Goal: Transaction & Acquisition: Purchase product/service

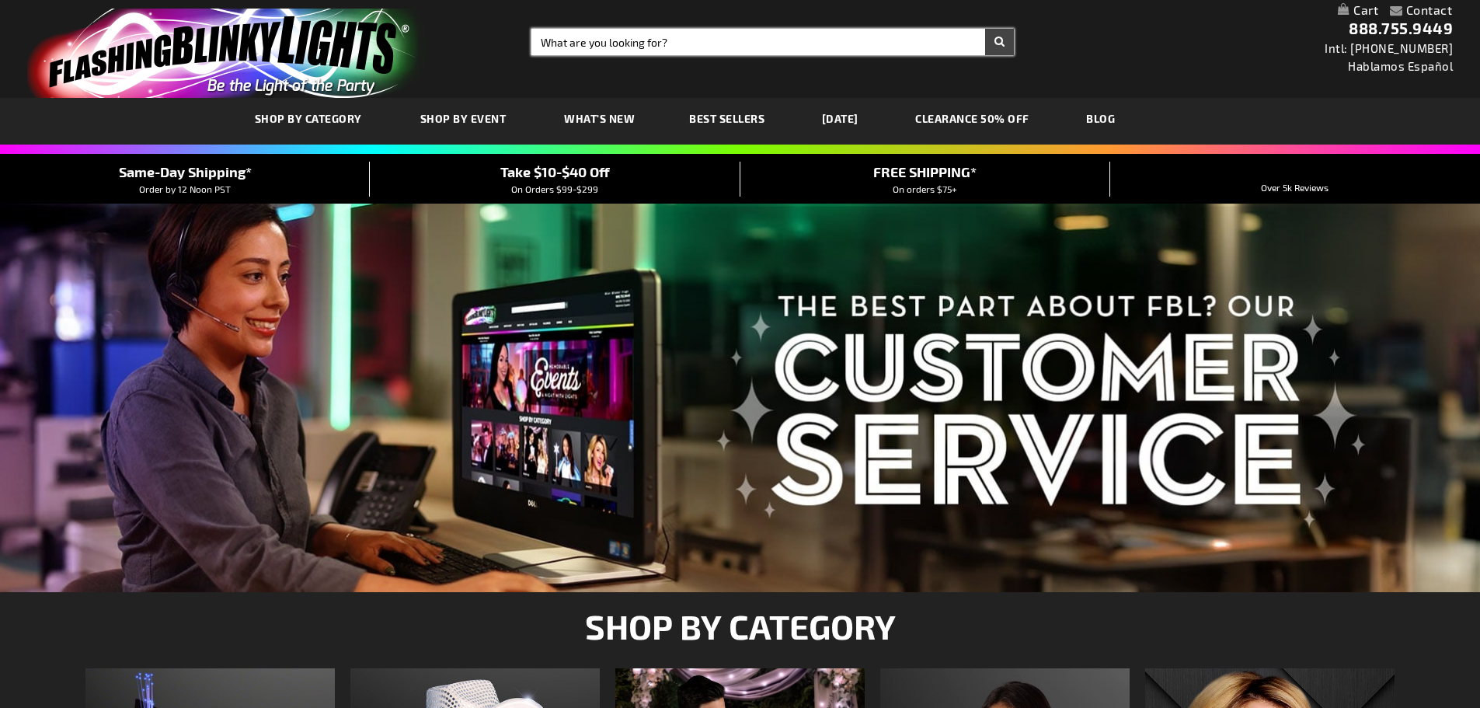
click at [618, 39] on input "Search" at bounding box center [772, 42] width 482 height 26
type input "f"
type input "red heart"
click at [985, 29] on button "Search" at bounding box center [999, 42] width 29 height 26
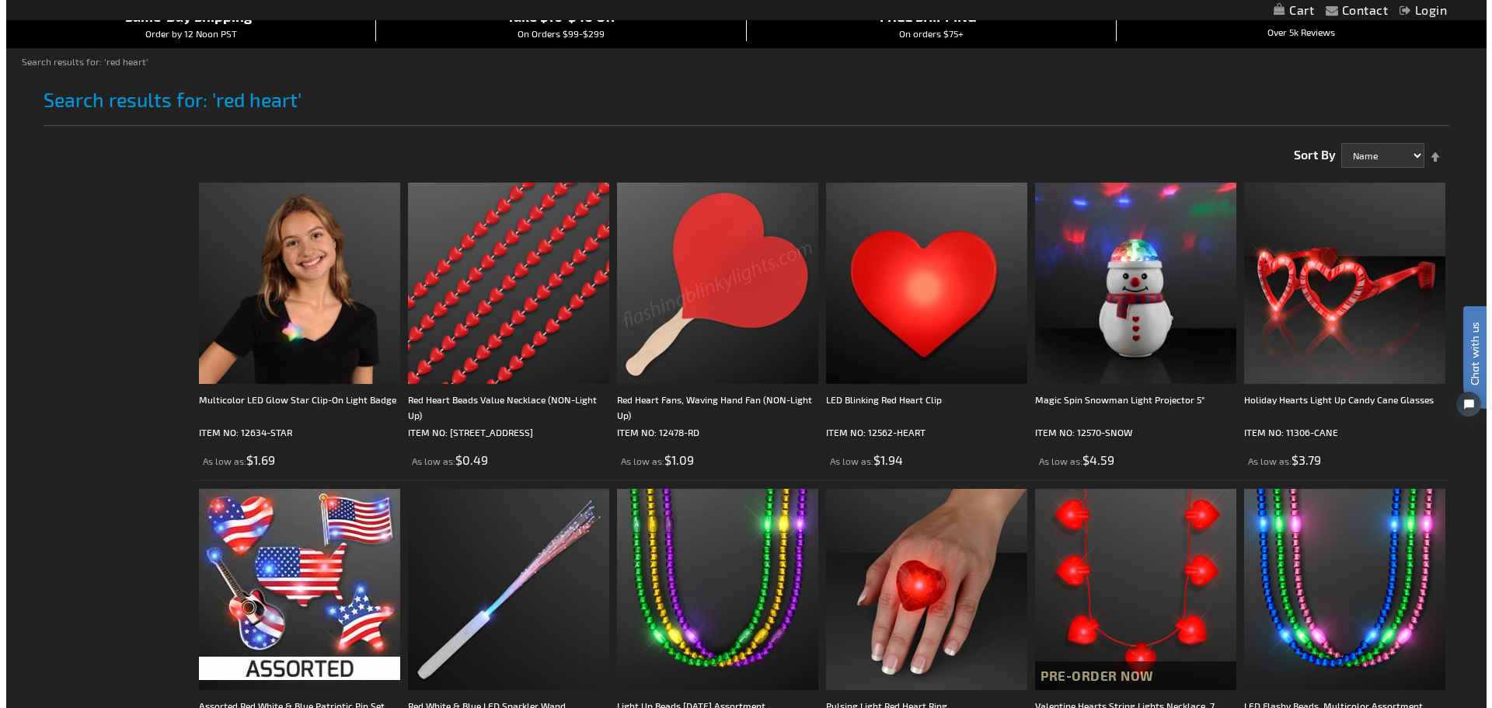
scroll to position [233, 0]
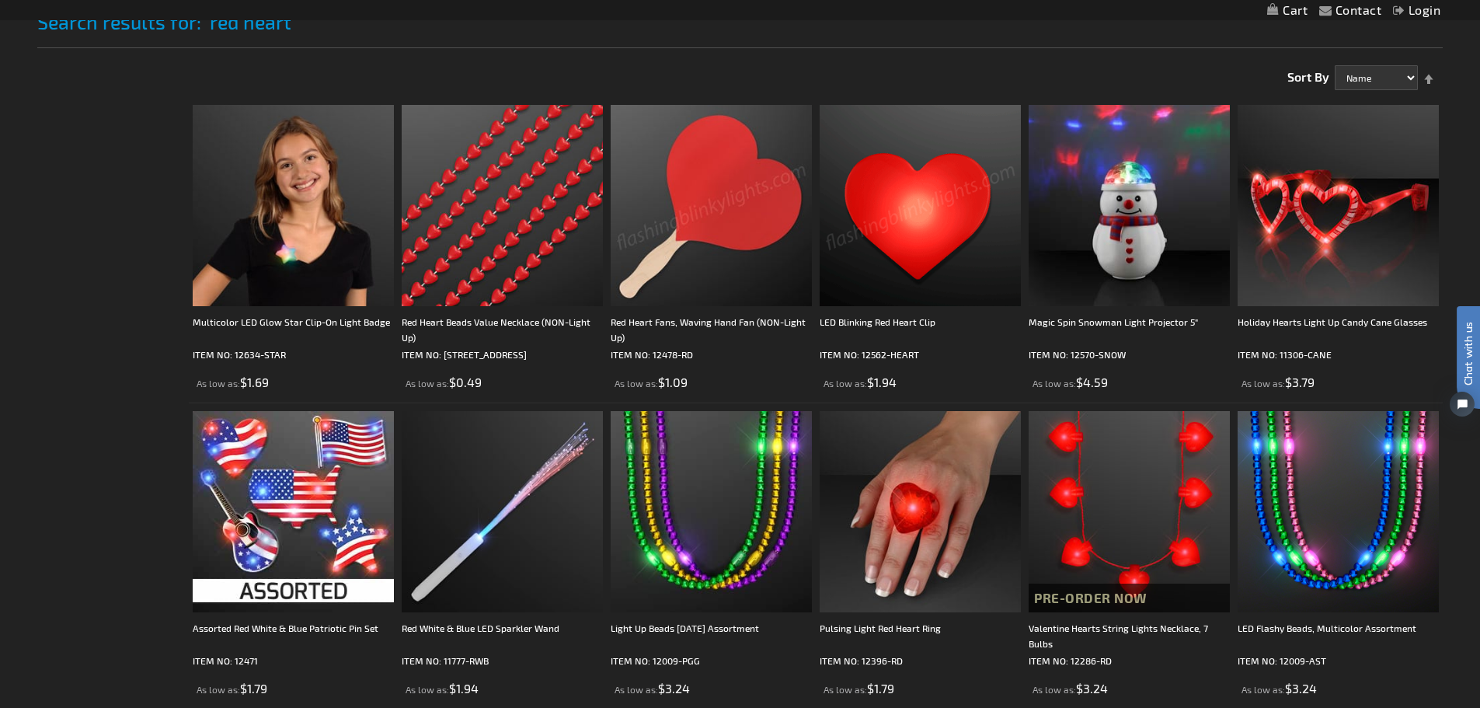
click at [867, 218] on img at bounding box center [920, 205] width 201 height 201
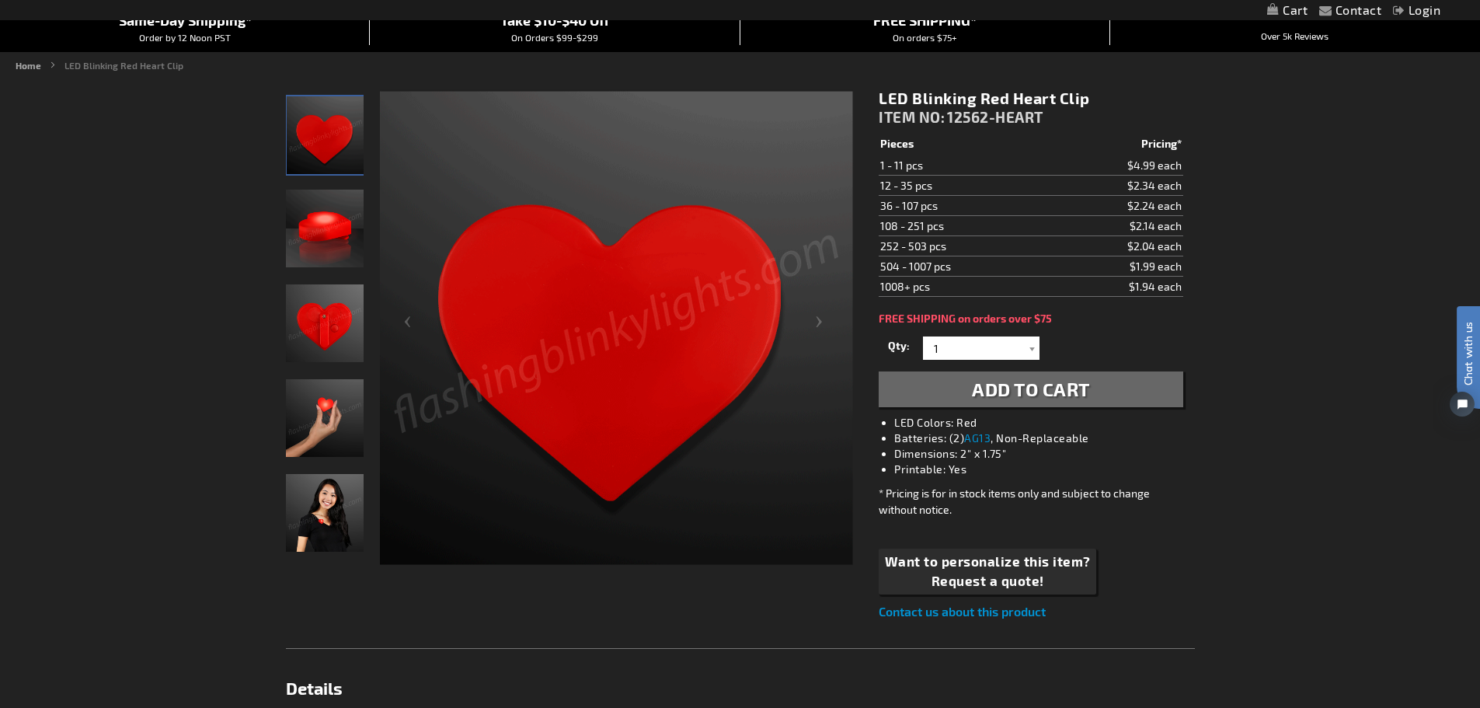
scroll to position [155, 0]
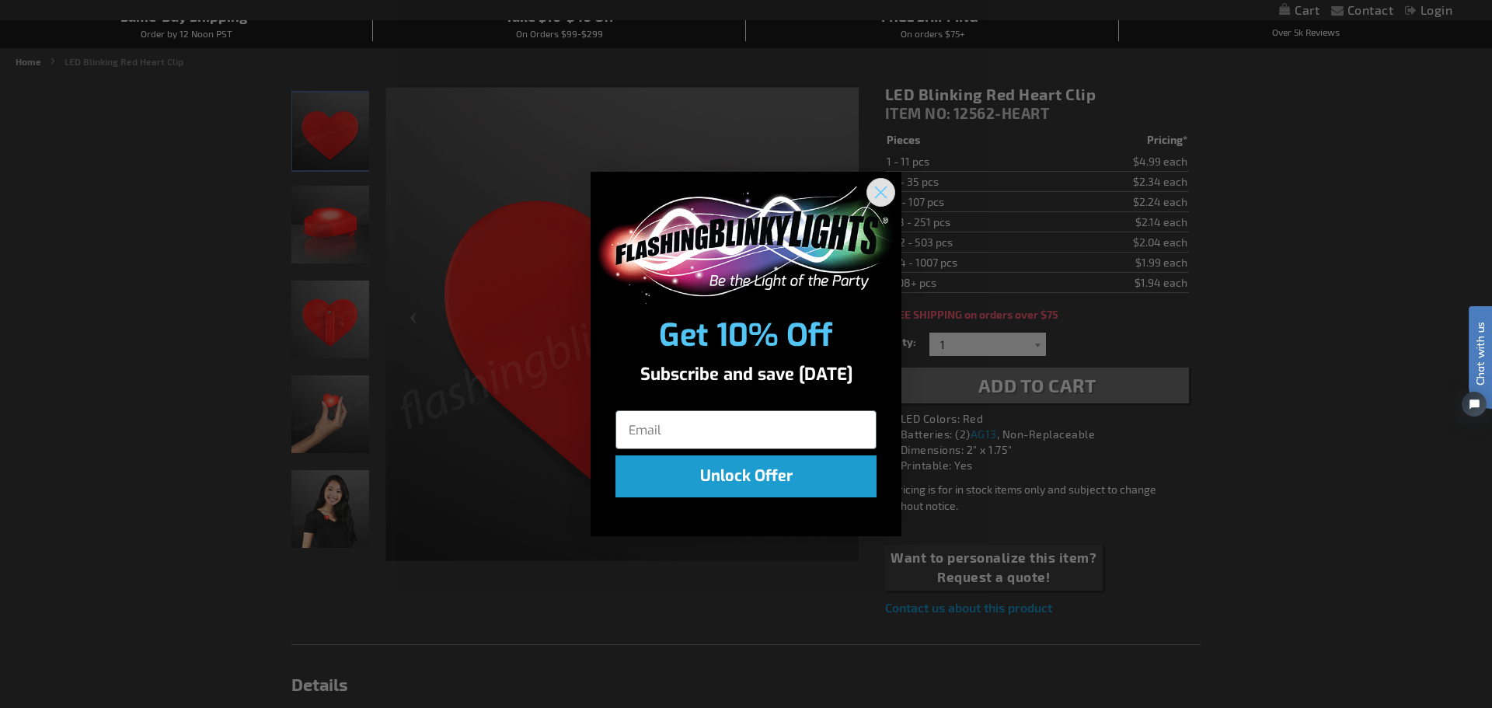
click at [887, 186] on circle "Close dialog" at bounding box center [881, 192] width 26 height 26
